Goal: Task Accomplishment & Management: Manage account settings

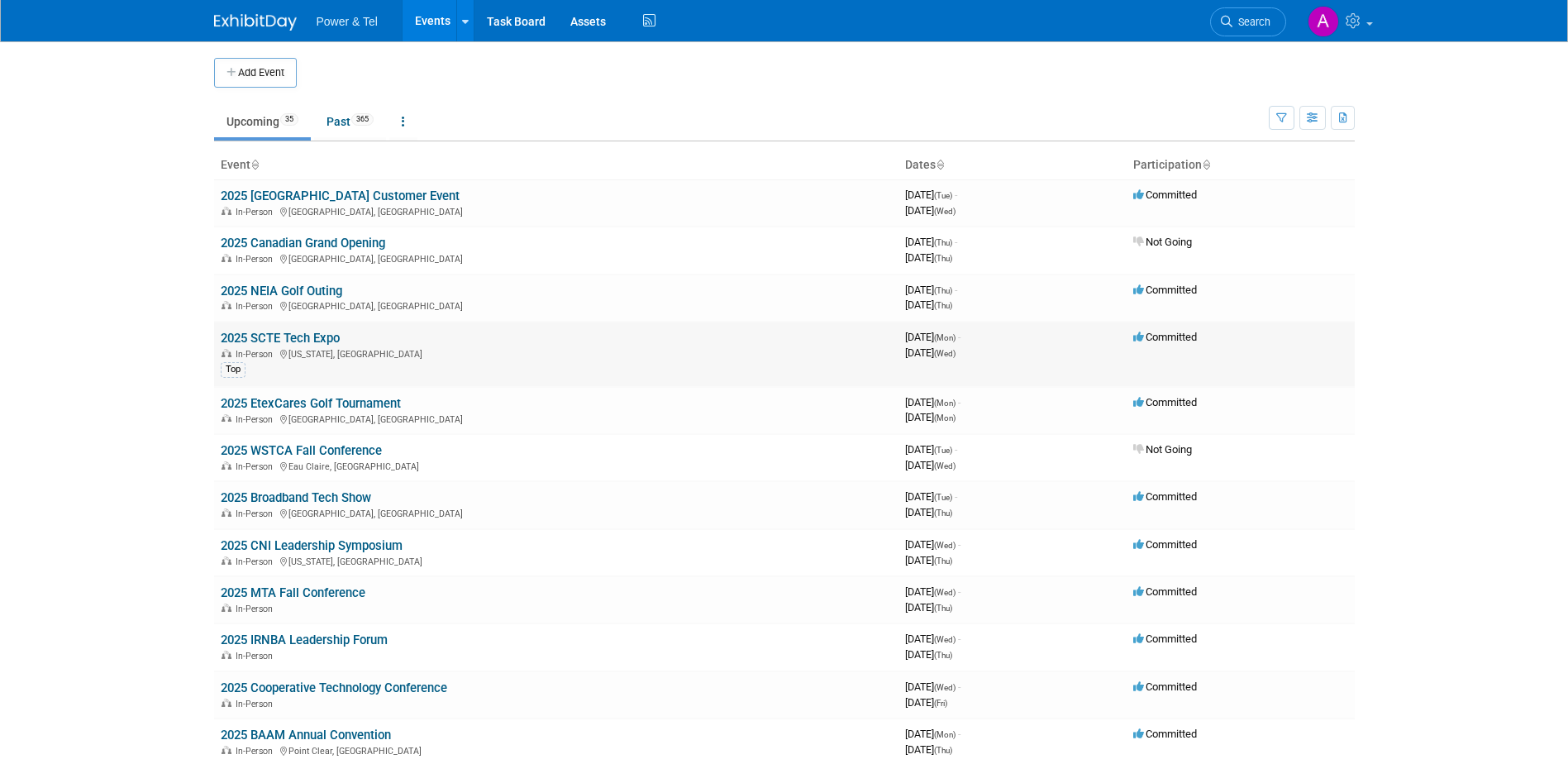
click at [304, 337] on link "2025 SCTE Tech Expo" at bounding box center [280, 338] width 119 height 15
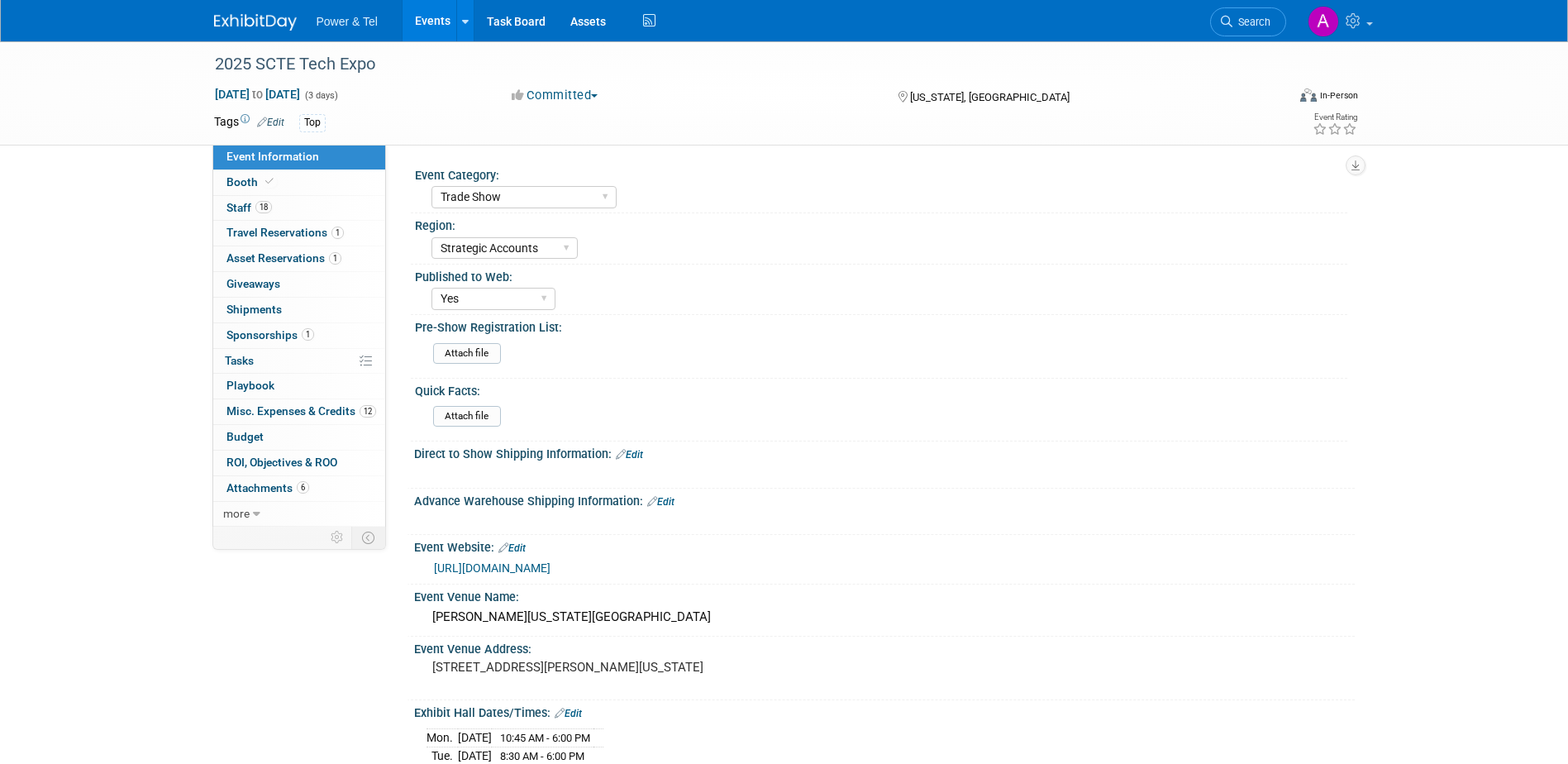
select select "Trade Show"
select select "Strategic Accounts"
select select "Yes"
click at [291, 404] on span "Misc. Expenses & Credits 12" at bounding box center [302, 410] width 150 height 13
